Goal: Check status: Check status

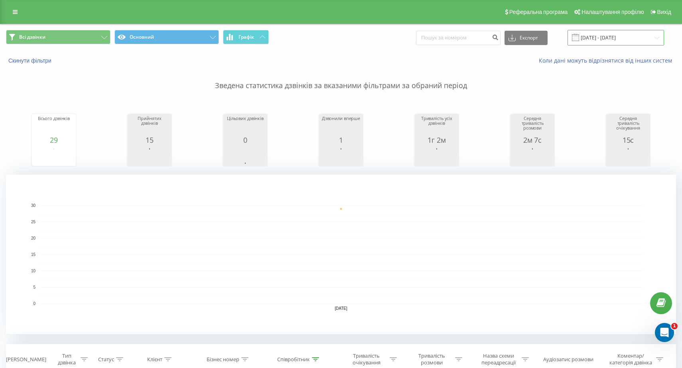
click at [660, 40] on input "[DATE] - [DATE]" at bounding box center [616, 38] width 97 height 16
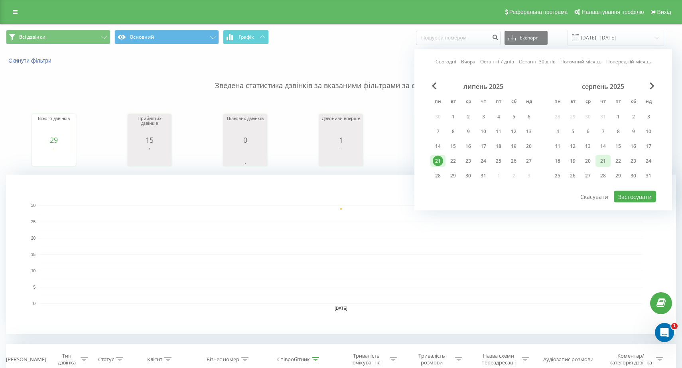
click at [601, 160] on div "21" at bounding box center [603, 161] width 10 height 10
click at [634, 196] on button "Застосувати" at bounding box center [635, 197] width 42 height 12
type input "[DATE] - [DATE]"
